Goal: Find specific fact

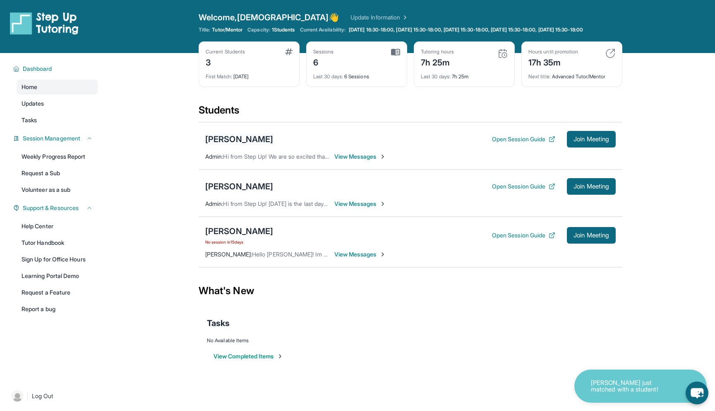
click at [243, 145] on div "[PERSON_NAME]" at bounding box center [239, 139] width 68 height 12
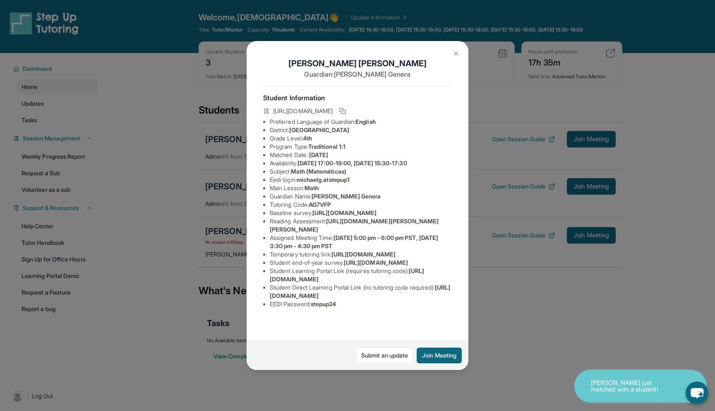
scroll to position [22, 0]
drag, startPoint x: 301, startPoint y: 159, endPoint x: 355, endPoint y: 157, distance: 53.8
click at [350, 176] on span "michaelg.atstepup1" at bounding box center [323, 179] width 53 height 7
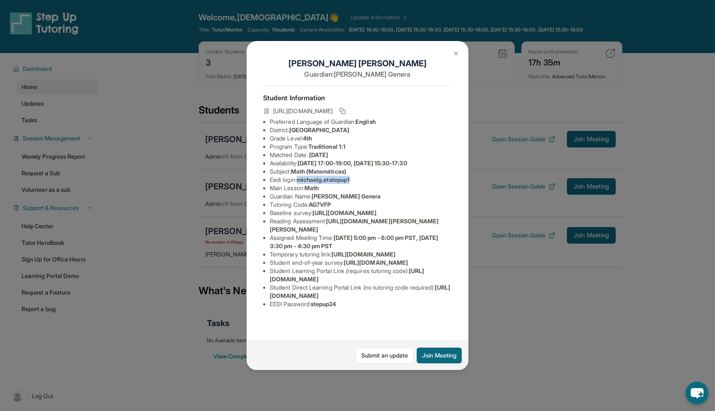
copy span "michaelg.atstepup1"
drag, startPoint x: 342, startPoint y: 325, endPoint x: 316, endPoint y: 325, distance: 25.7
click at [316, 308] on li "EEDI Password : stepup24" at bounding box center [361, 304] width 182 height 8
click at [316, 307] on span "stepup24" at bounding box center [324, 303] width 26 height 7
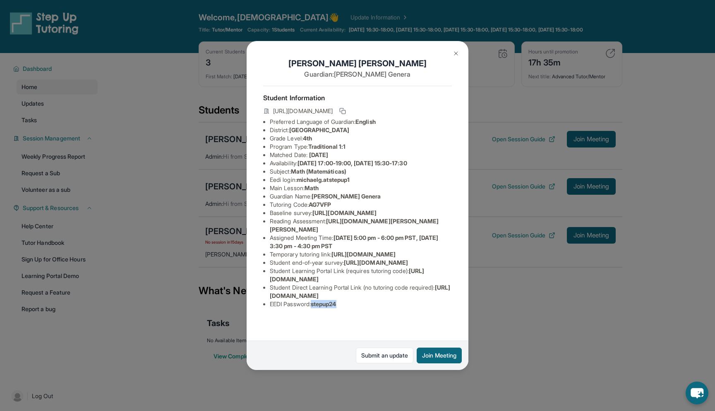
drag, startPoint x: 315, startPoint y: 325, endPoint x: 341, endPoint y: 327, distance: 25.8
click at [337, 307] on span "stepup24" at bounding box center [324, 303] width 26 height 7
copy span "stepup24"
